Goal: Task Accomplishment & Management: Use online tool/utility

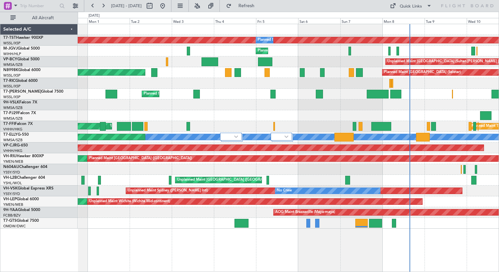
click at [210, 129] on div "Planned Maint [GEOGRAPHIC_DATA] (Seletar) Planned Maint Planned Maint [GEOGRAPH…" at bounding box center [288, 126] width 421 height 205
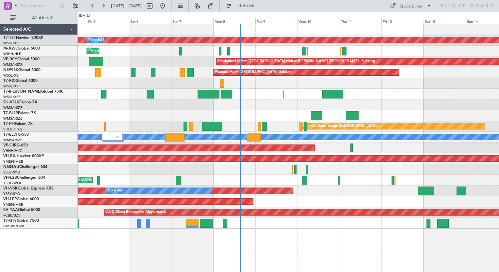
click at [244, 121] on div "Planned Maint [GEOGRAPHIC_DATA] (Seletar) Planned Maint Planned Maint [GEOGRAPH…" at bounding box center [288, 126] width 421 height 205
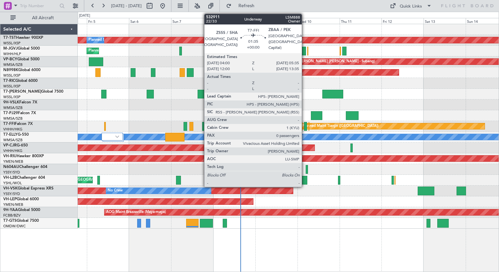
click at [305, 128] on div at bounding box center [305, 126] width 3 height 9
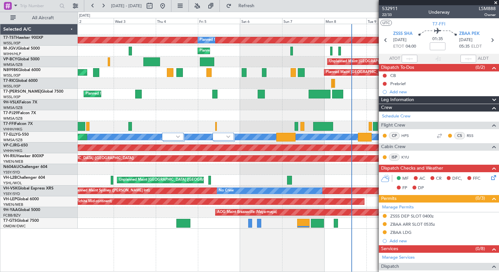
click at [222, 130] on div "Planned Maint [GEOGRAPHIC_DATA] (Seletar) Planned Maint Planned Maint [GEOGRAPH…" at bounding box center [288, 126] width 421 height 205
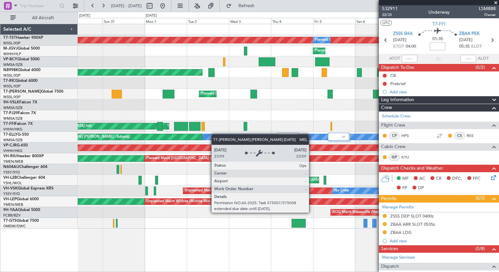
click at [217, 135] on div "Planned Maint [GEOGRAPHIC_DATA] (Seletar) Planned Maint Planned Maint [GEOGRAPH…" at bounding box center [288, 126] width 421 height 205
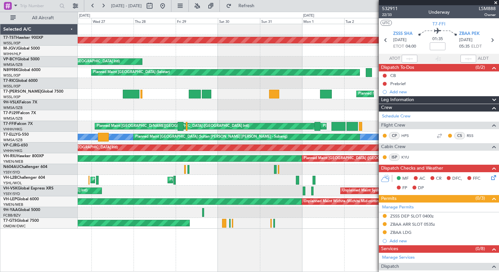
click at [261, 143] on div "Planned Maint [GEOGRAPHIC_DATA] (Seletar) Planned Maint Planned Maint [GEOGRAPH…" at bounding box center [288, 126] width 421 height 205
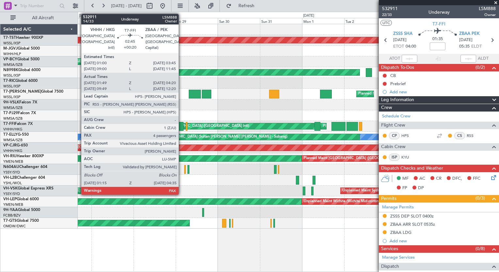
click at [181, 126] on div at bounding box center [181, 126] width 6 height 9
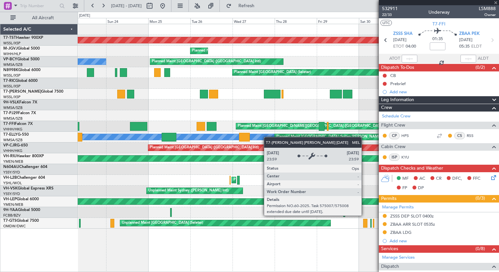
click at [267, 137] on div "Planned Maint [GEOGRAPHIC_DATA] (Seletar) Planned Maint [GEOGRAPHIC_DATA] (Hali…" at bounding box center [288, 126] width 421 height 205
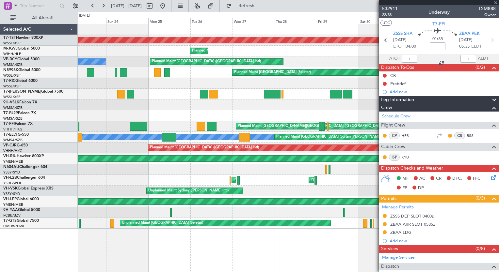
type input "+00:20"
type input "01:49"
type input "04:20"
type input "4"
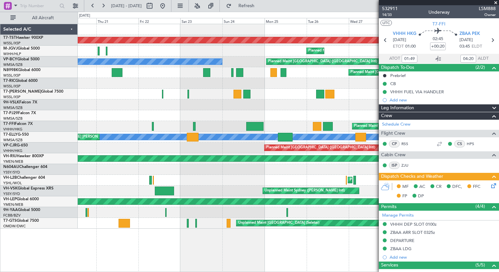
click at [233, 132] on div "Planned Maint [GEOGRAPHIC_DATA] (Seletar) Planned Maint [GEOGRAPHIC_DATA] (Hali…" at bounding box center [288, 126] width 421 height 205
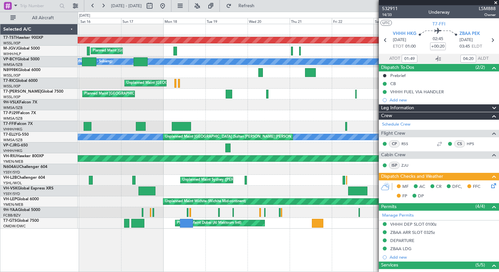
click at [315, 147] on div "Planned Maint [GEOGRAPHIC_DATA] (Seletar) Planned Maint [GEOGRAPHIC_DATA] (Sele…" at bounding box center [288, 126] width 421 height 205
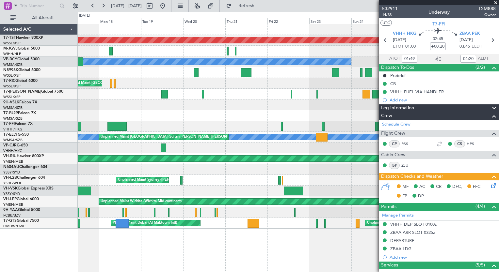
click at [143, 125] on div "Planned Maint [GEOGRAPHIC_DATA] (Seletar) Planned Maint [GEOGRAPHIC_DATA] (Hali…" at bounding box center [288, 126] width 421 height 205
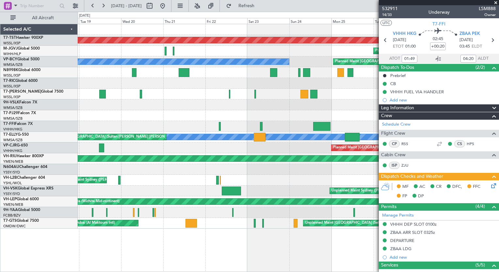
click at [159, 146] on div "Planned Maint [GEOGRAPHIC_DATA] ([GEOGRAPHIC_DATA] Intl)" at bounding box center [288, 148] width 421 height 11
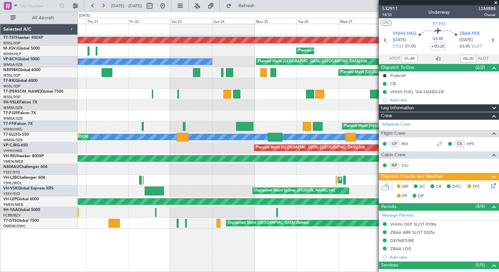
click at [169, 148] on div "Planned Maint [GEOGRAPHIC_DATA] ([GEOGRAPHIC_DATA] Intl)" at bounding box center [288, 148] width 421 height 11
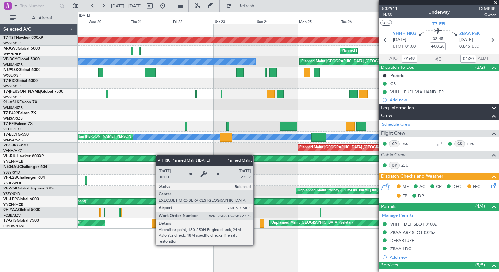
click at [156, 156] on div "Planned Maint [GEOGRAPHIC_DATA] (Seletar) Planned Maint [GEOGRAPHIC_DATA] (Hali…" at bounding box center [288, 126] width 421 height 205
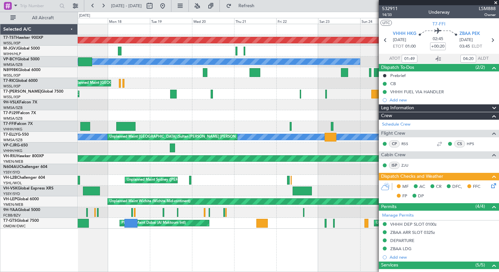
click at [244, 187] on div "Planned Maint [GEOGRAPHIC_DATA] (Seletar) Planned Maint [GEOGRAPHIC_DATA] (Hali…" at bounding box center [288, 126] width 421 height 205
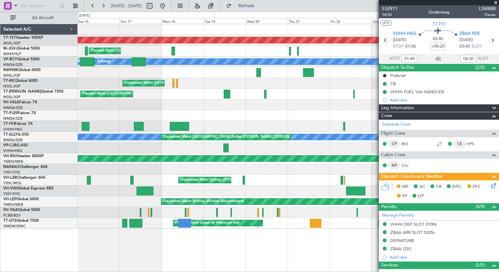
click at [277, 169] on div at bounding box center [288, 169] width 421 height 11
